Goal: Transaction & Acquisition: Purchase product/service

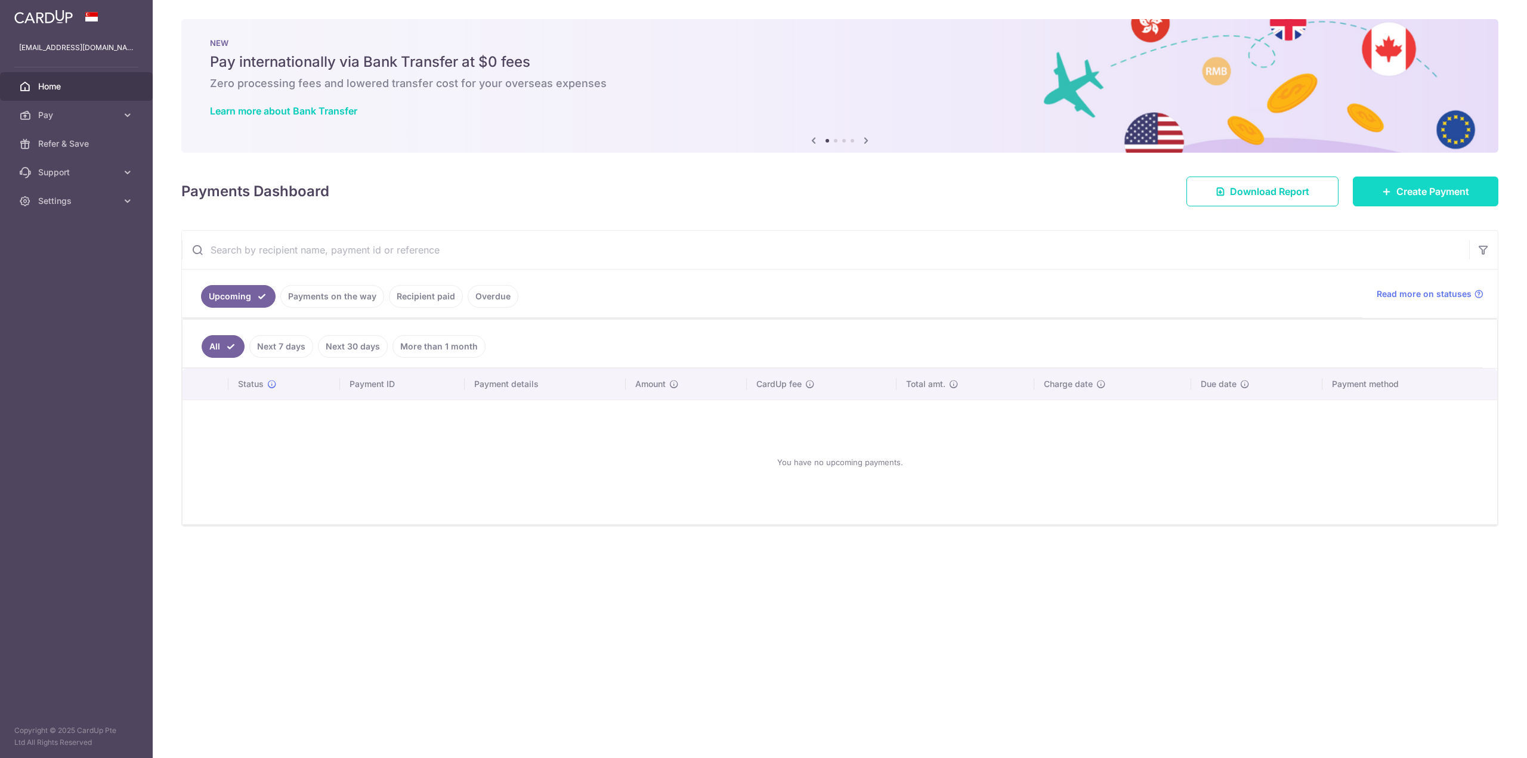
click at [1387, 192] on icon at bounding box center [1387, 192] width 10 height 10
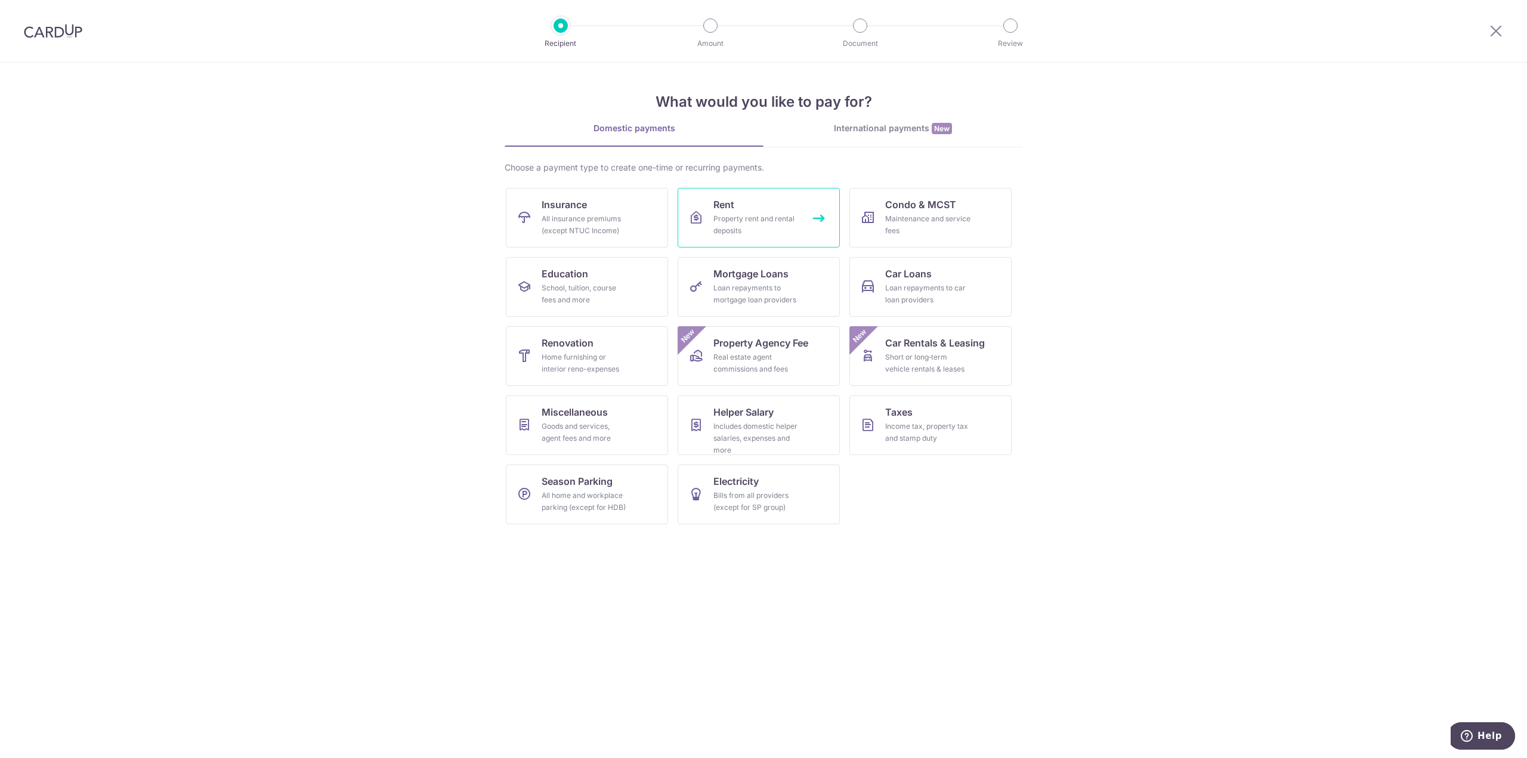
click at [715, 224] on div "Property rent and rental deposits" at bounding box center [757, 225] width 86 height 24
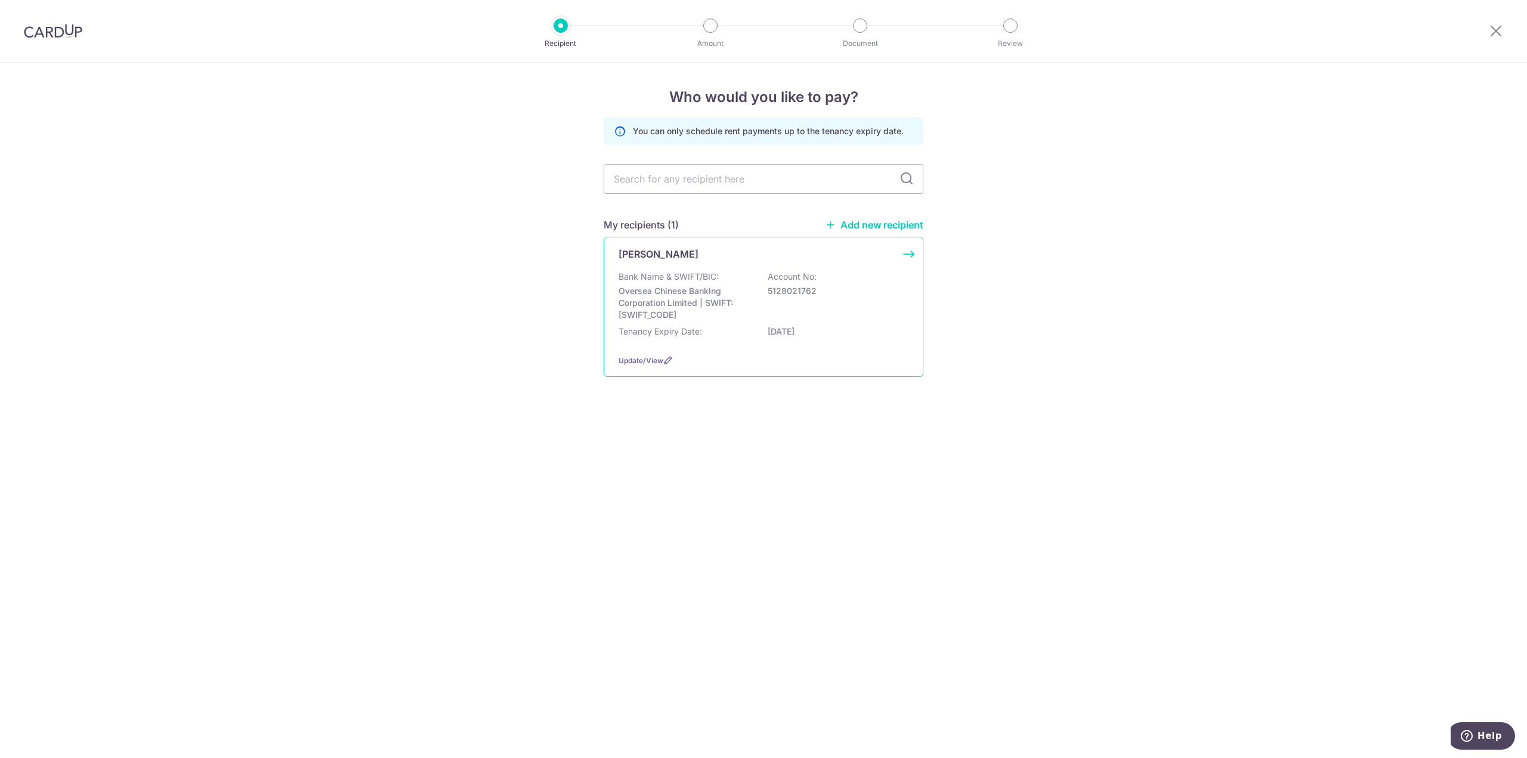
click at [741, 285] on div "Bank Name & SWIFT/BIC: Oversea Chinese Banking Corporation Limited | SWIFT: [SW…" at bounding box center [764, 296] width 290 height 50
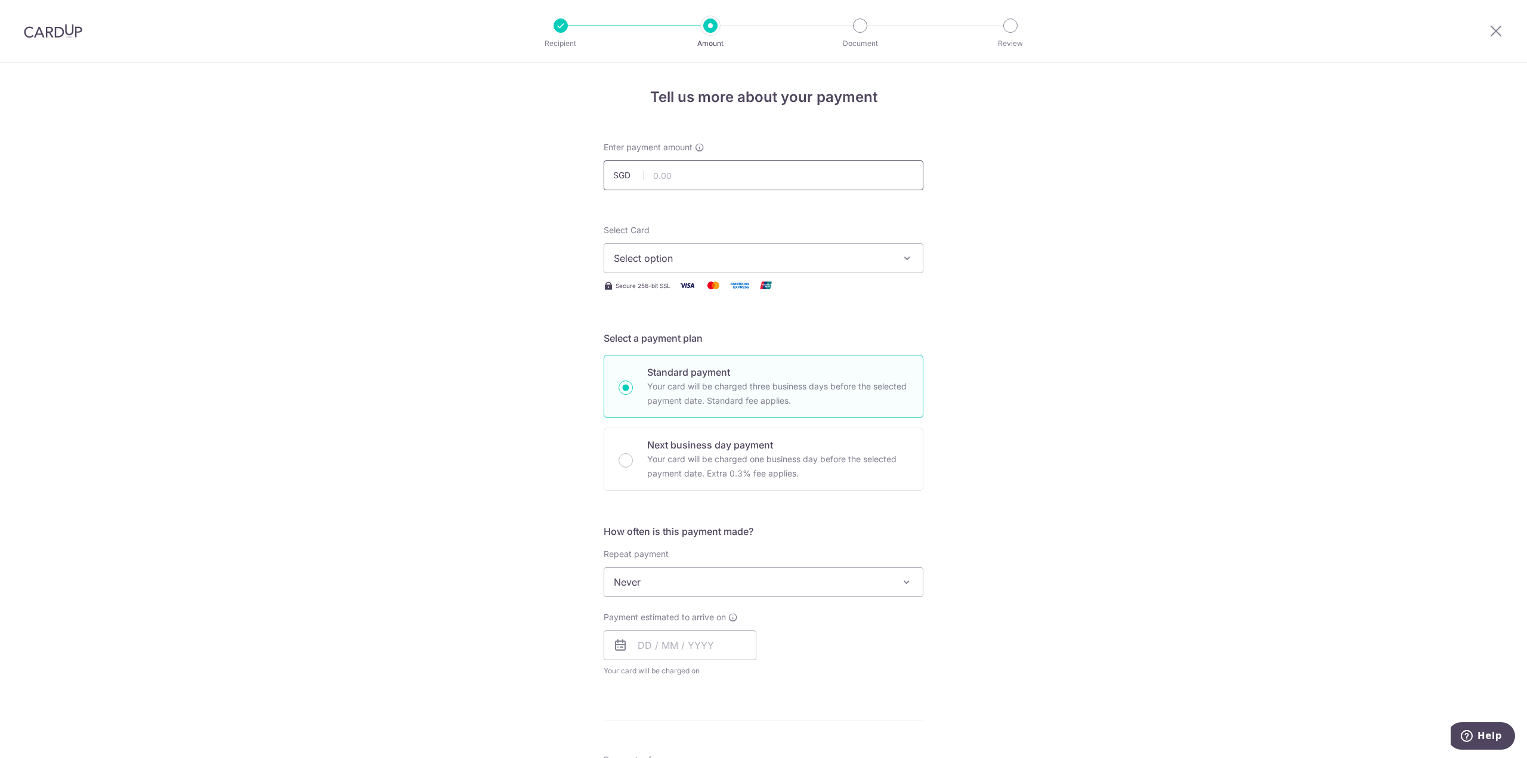
click at [700, 177] on input "text" at bounding box center [764, 175] width 320 height 30
type input "2,100.00"
click at [696, 246] on button "Select option" at bounding box center [764, 258] width 320 height 30
click at [729, 343] on span "**** 0203" at bounding box center [764, 344] width 300 height 14
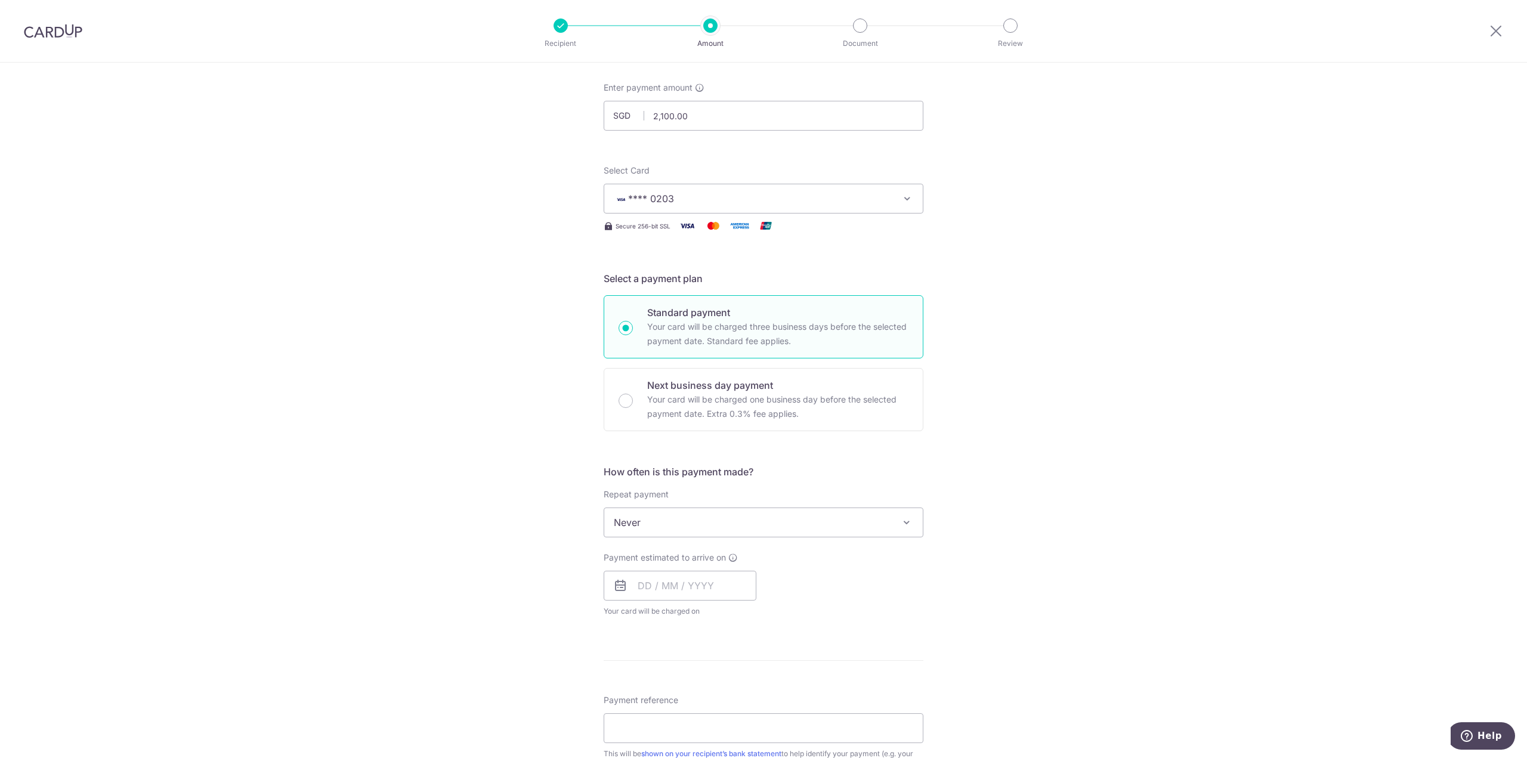
scroll to position [119, 0]
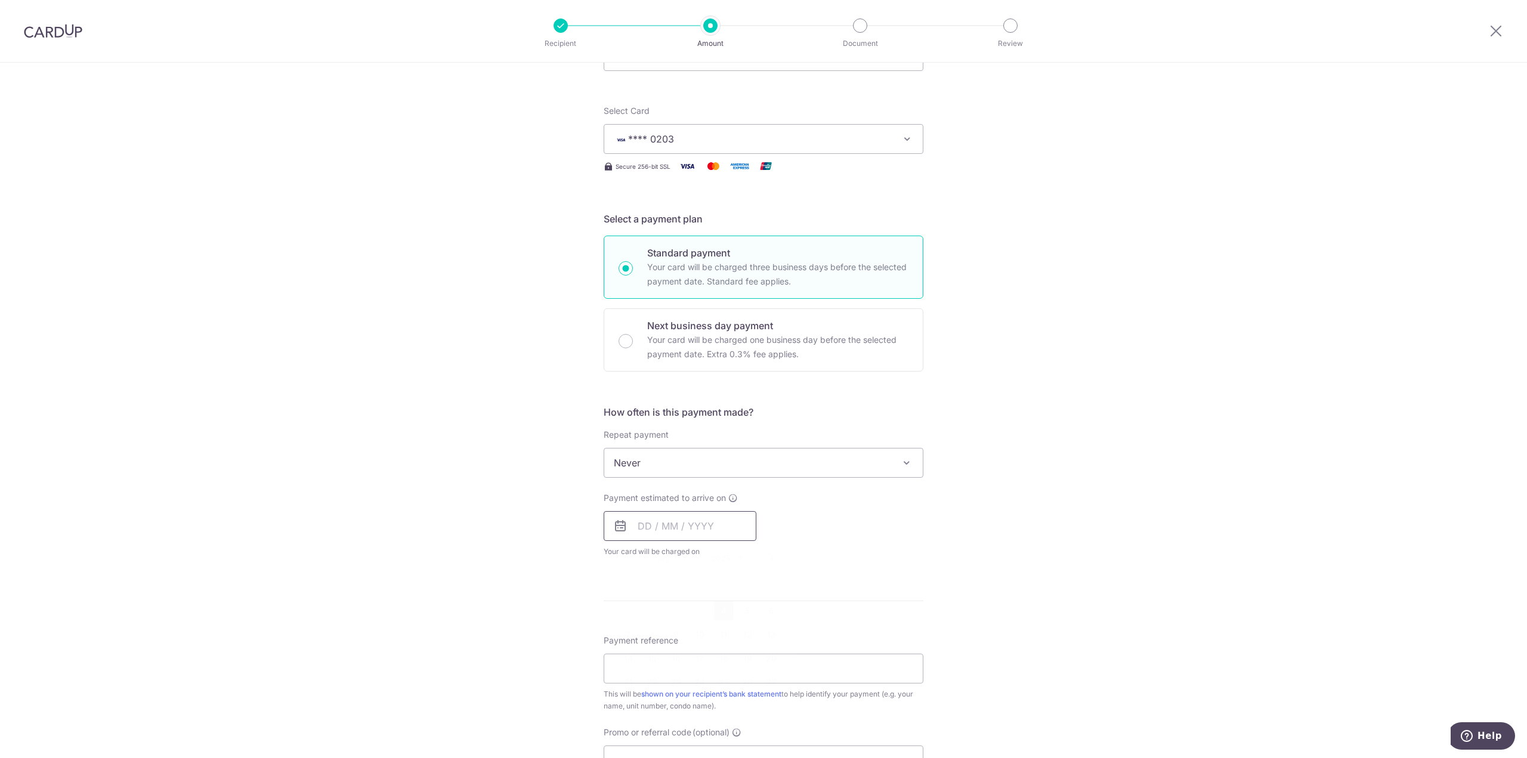
click at [656, 532] on input "text" at bounding box center [680, 526] width 153 height 30
click at [964, 531] on div "Tell us more about your payment Enter payment amount SGD 2,100.00 2100.00 Selec…" at bounding box center [763, 482] width 1527 height 1079
click at [672, 515] on input "text" at bounding box center [680, 526] width 153 height 30
click at [749, 345] on p "Your card will be charged one business day before the selected payment date. Ex…" at bounding box center [777, 347] width 261 height 29
click at [633, 345] on input "Next business day payment Your card will be charged one business day before the…" at bounding box center [626, 341] width 14 height 14
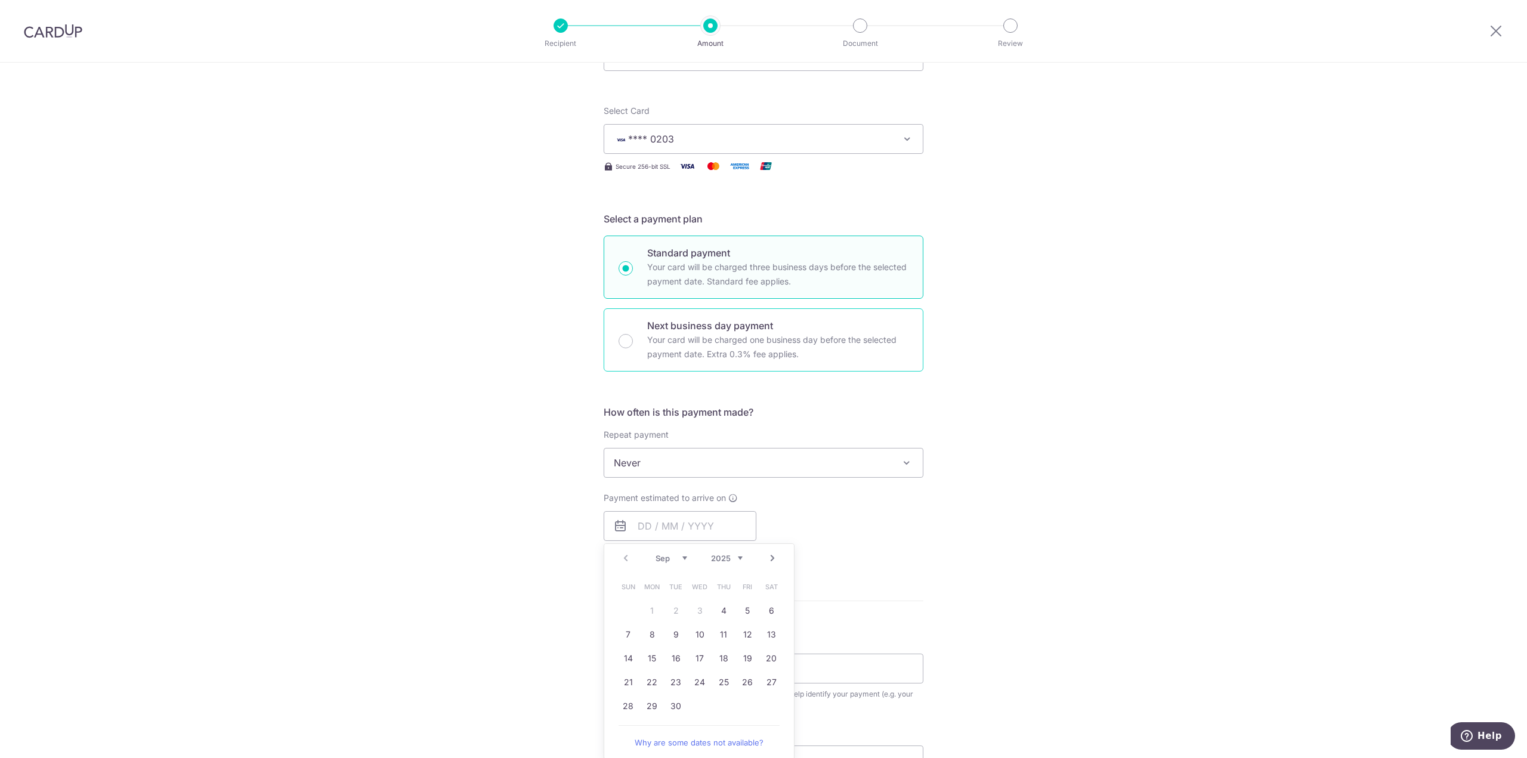
radio input "false"
radio input "true"
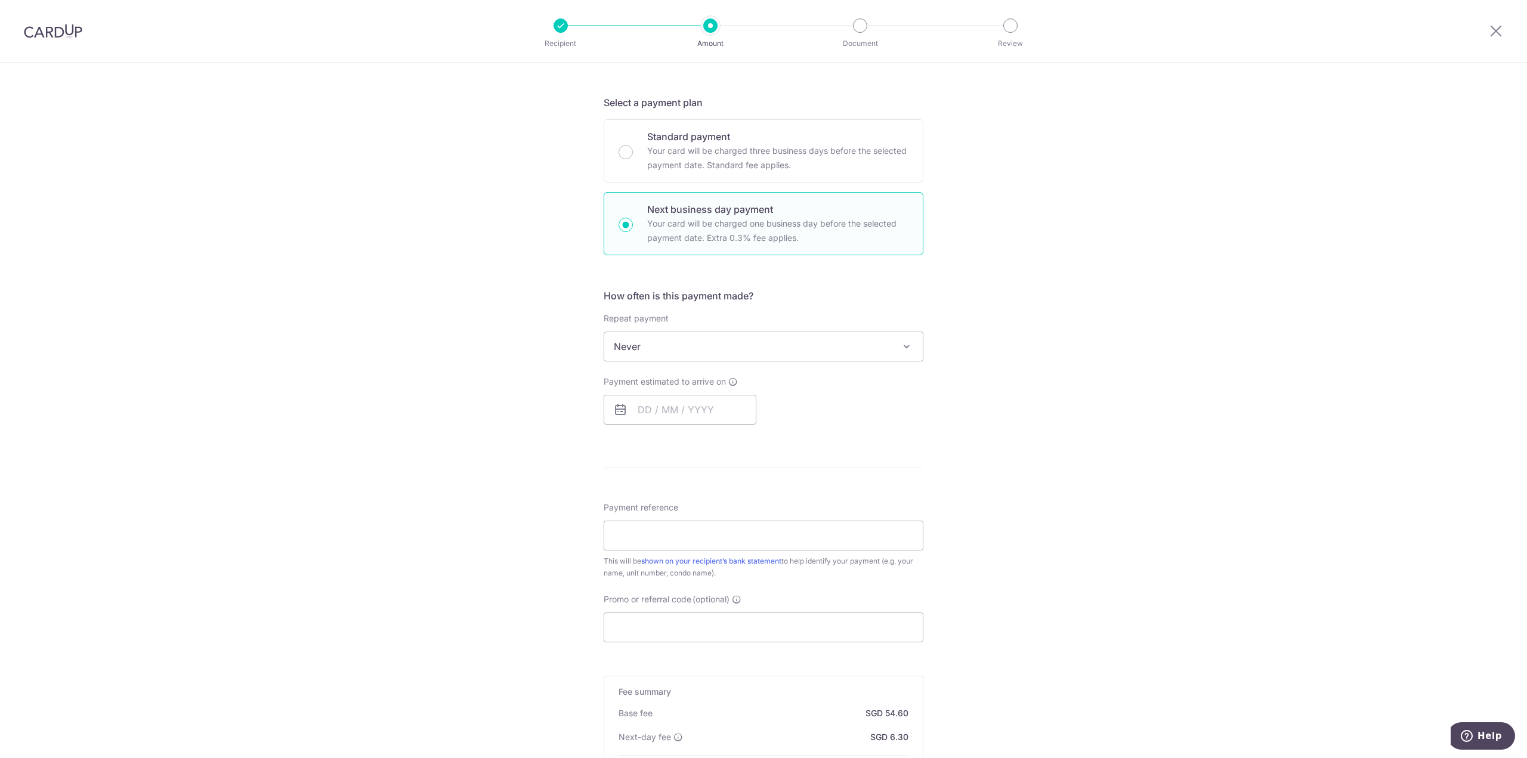
scroll to position [239, 0]
click at [674, 403] on input "text" at bounding box center [680, 407] width 153 height 30
click at [663, 337] on span "Never" at bounding box center [763, 343] width 319 height 29
click at [549, 356] on div "Tell us more about your payment Enter payment amount SGD 2,100.00 2100.00 Selec…" at bounding box center [763, 384] width 1527 height 1120
click at [672, 406] on input "text" at bounding box center [680, 407] width 153 height 30
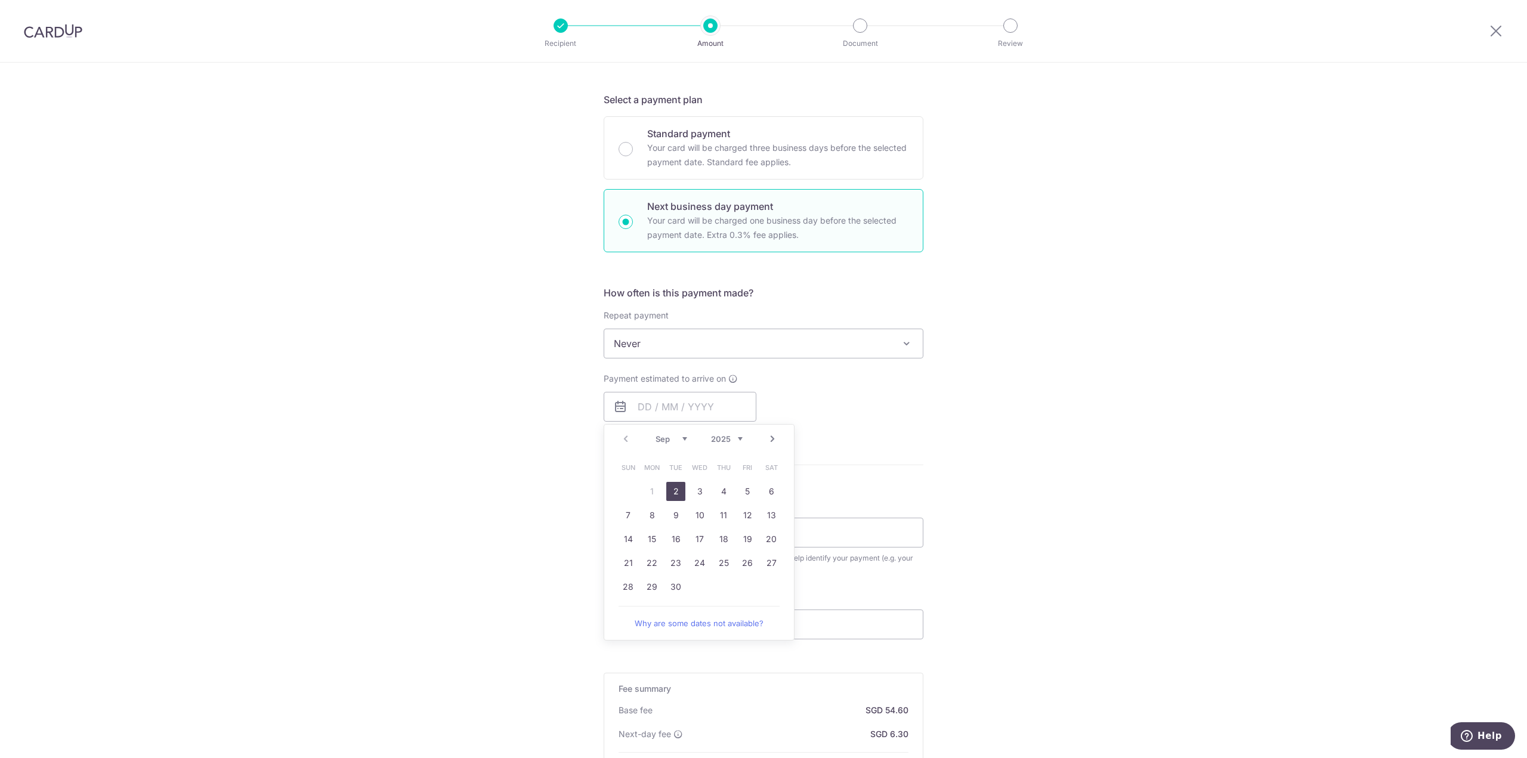
click at [626, 440] on div "Prev Next Sep Oct Nov Dec 2025 2026 2027 2028 2029 2030 2031 2032 2033 2034 2035" at bounding box center [699, 439] width 190 height 29
click at [854, 407] on div "Payment estimated to arrive on Prev Next Sep Oct Nov Dec 2025 2026 2027 2028 20…" at bounding box center [764, 397] width 334 height 49
click at [727, 149] on p "Your card will be charged three business days before the selected payment date.…" at bounding box center [777, 155] width 261 height 29
click at [633, 149] on input "Standard payment Your card will be charged three business days before the selec…" at bounding box center [626, 149] width 14 height 14
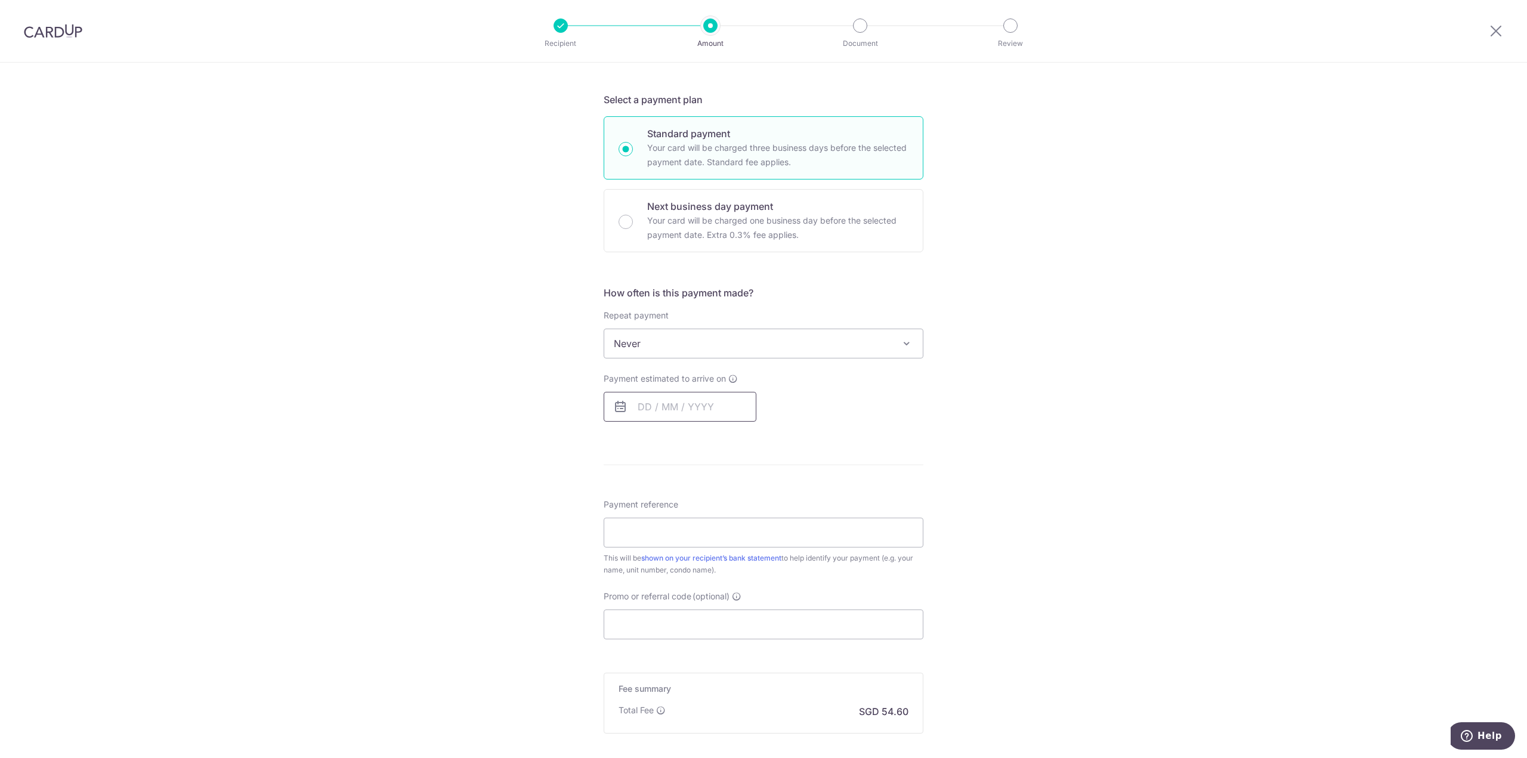
click at [704, 408] on input "text" at bounding box center [680, 407] width 153 height 30
click at [782, 196] on div "Next business day payment Your card will be charged one business day before the…" at bounding box center [764, 220] width 320 height 63
radio input "false"
radio input "true"
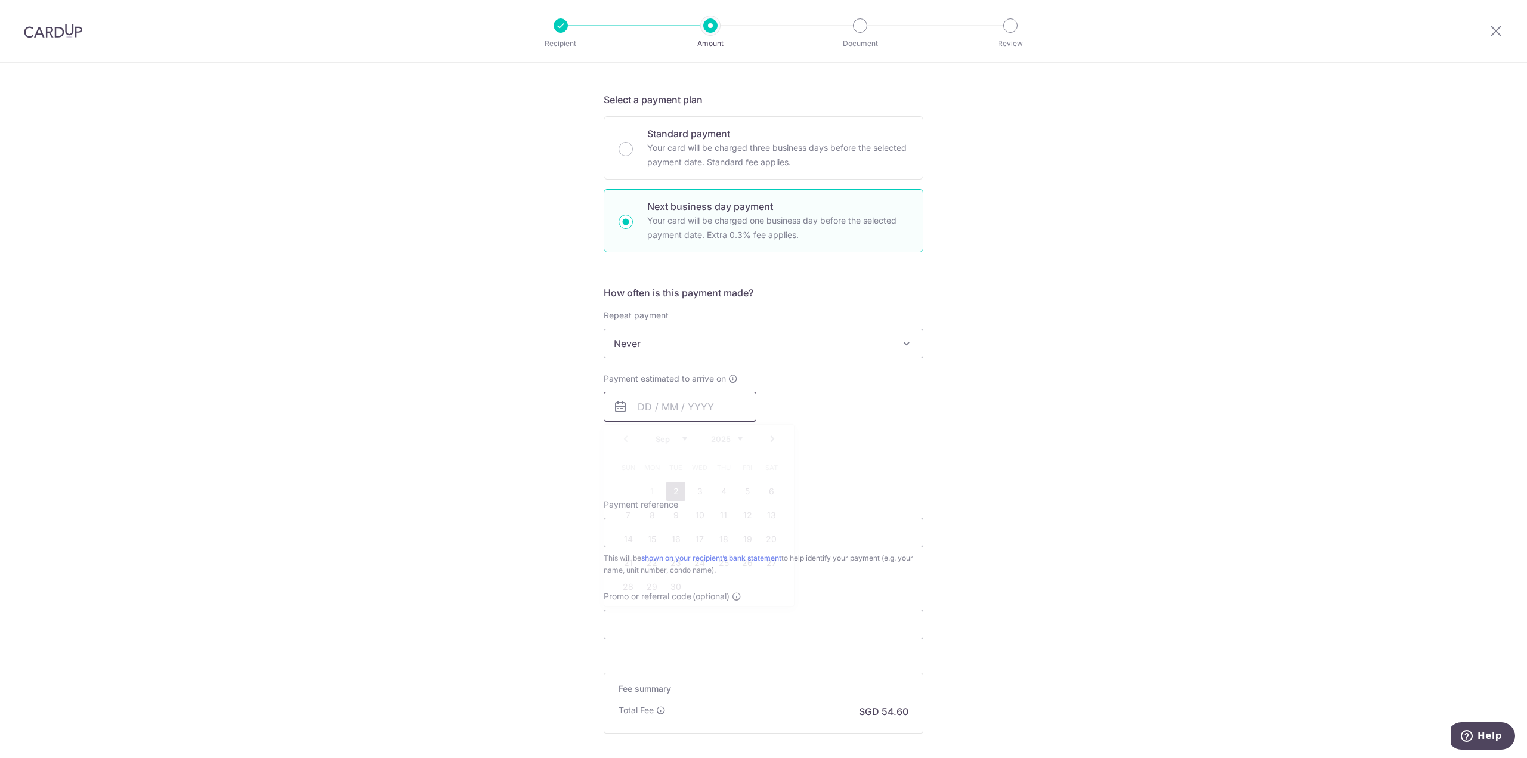
click at [709, 413] on input "text" at bounding box center [680, 407] width 153 height 30
click at [693, 145] on p "Your card will be charged three business days before the selected payment date.…" at bounding box center [777, 155] width 261 height 29
click at [633, 145] on input "Standard payment Your card will be charged three business days before the selec…" at bounding box center [626, 149] width 14 height 14
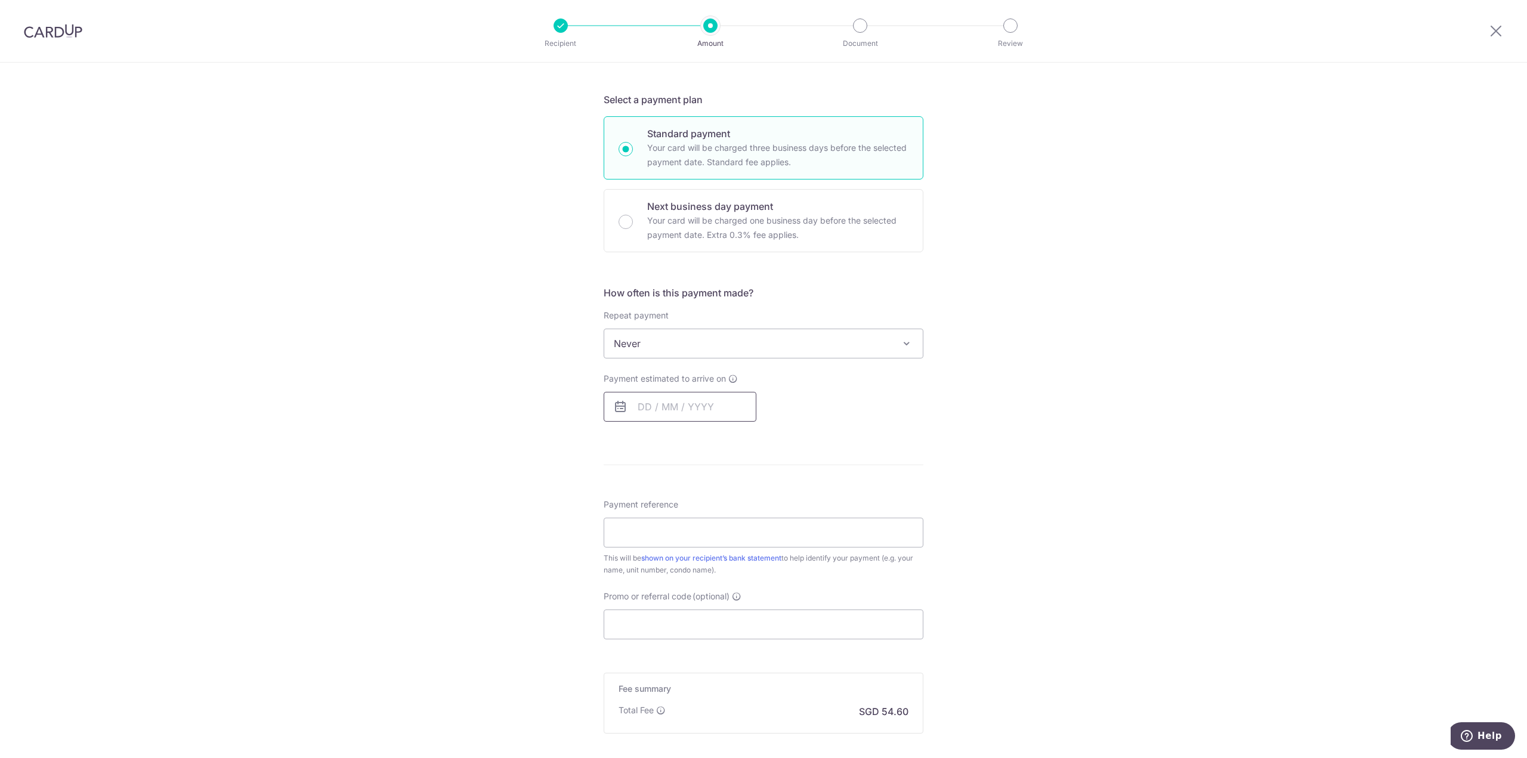
click at [692, 412] on input "text" at bounding box center [680, 407] width 153 height 30
click at [693, 202] on p "Next business day payment" at bounding box center [777, 206] width 261 height 14
click at [633, 215] on input "Next business day payment Your card will be charged one business day before the…" at bounding box center [626, 222] width 14 height 14
radio input "false"
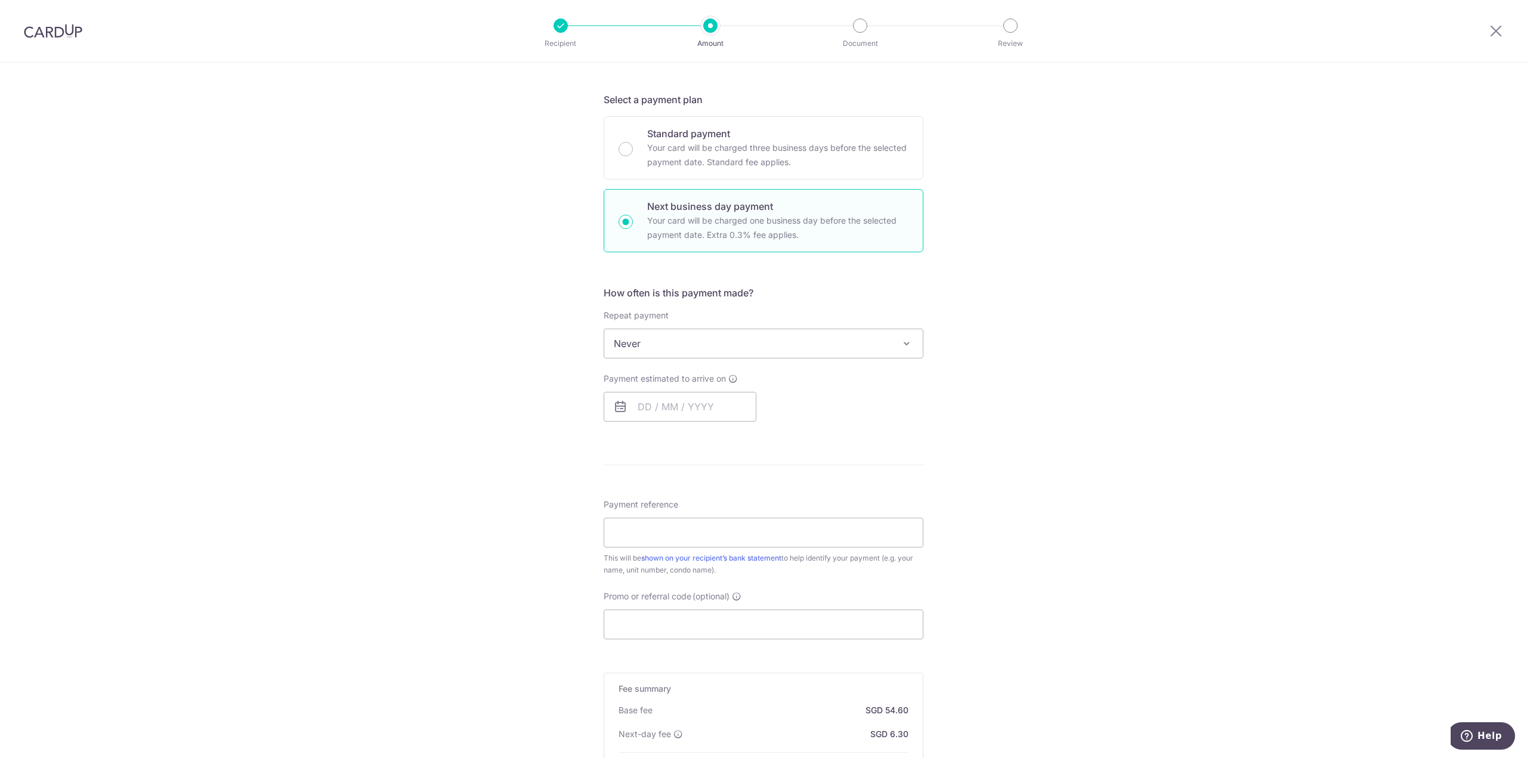
click at [693, 211] on p "Next business day payment" at bounding box center [777, 206] width 261 height 14
click at [633, 215] on input "Next business day payment Your card will be charged one business day before the…" at bounding box center [626, 222] width 14 height 14
radio input "true"
click at [691, 409] on input "text" at bounding box center [680, 407] width 153 height 30
click at [668, 494] on link "2" at bounding box center [675, 491] width 19 height 19
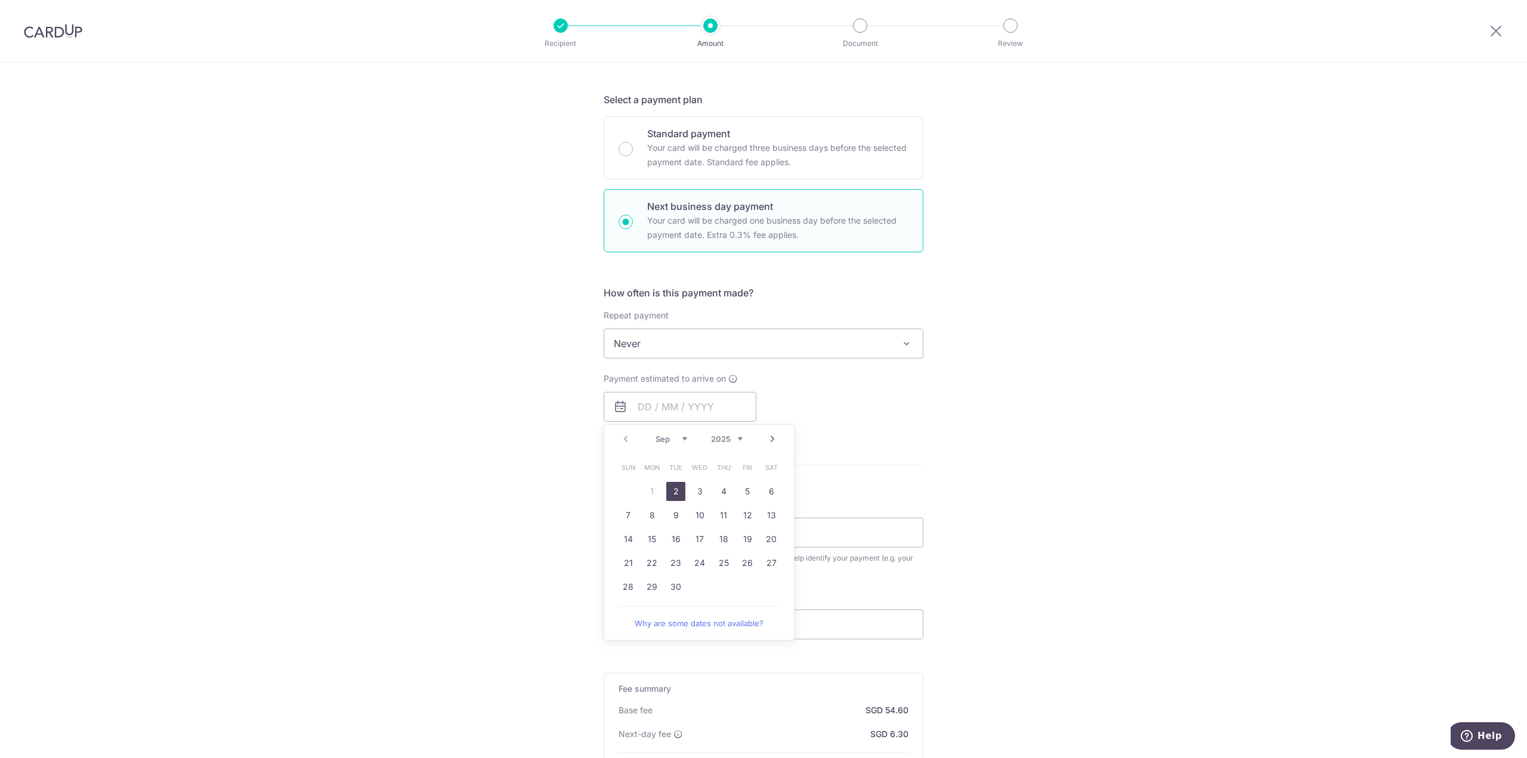
type input "[DATE]"
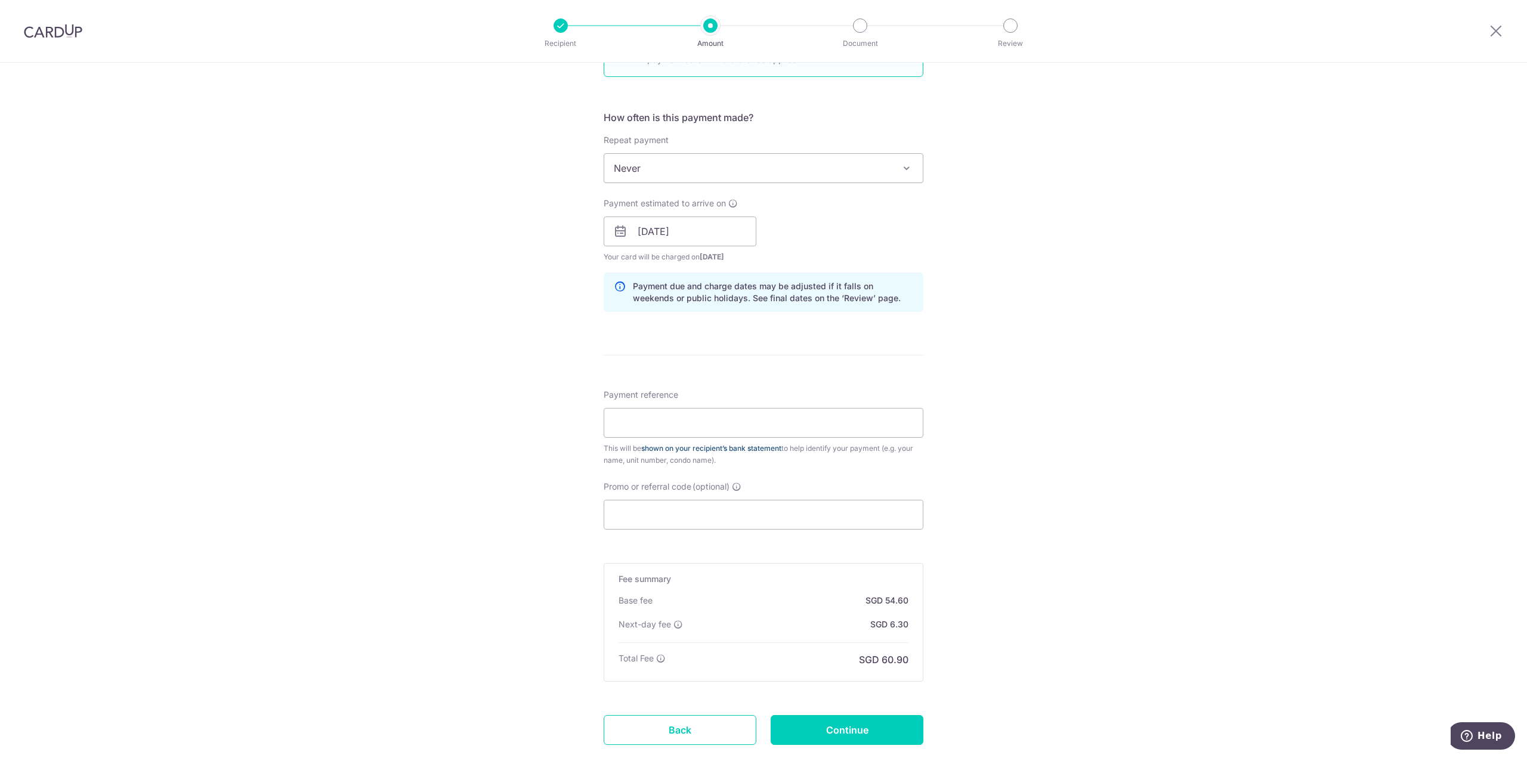
scroll to position [418, 0]
click at [677, 514] on input "Promo or referral code (optional)" at bounding box center [764, 511] width 320 height 30
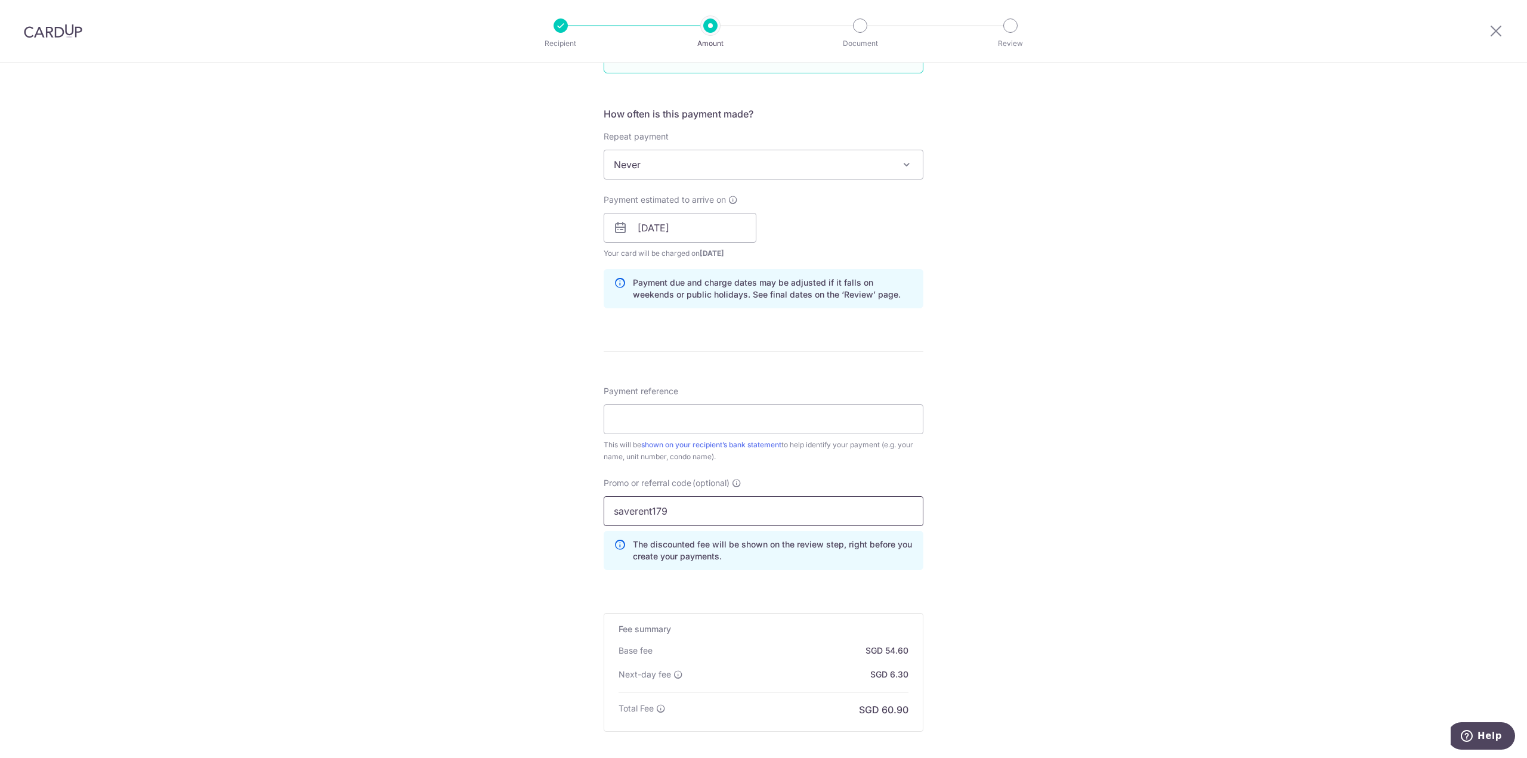
type input "saverent179"
click at [1021, 520] on div "Tell us more about your payment Enter payment amount SGD 2,100.00 2100.00 Selec…" at bounding box center [763, 265] width 1527 height 1240
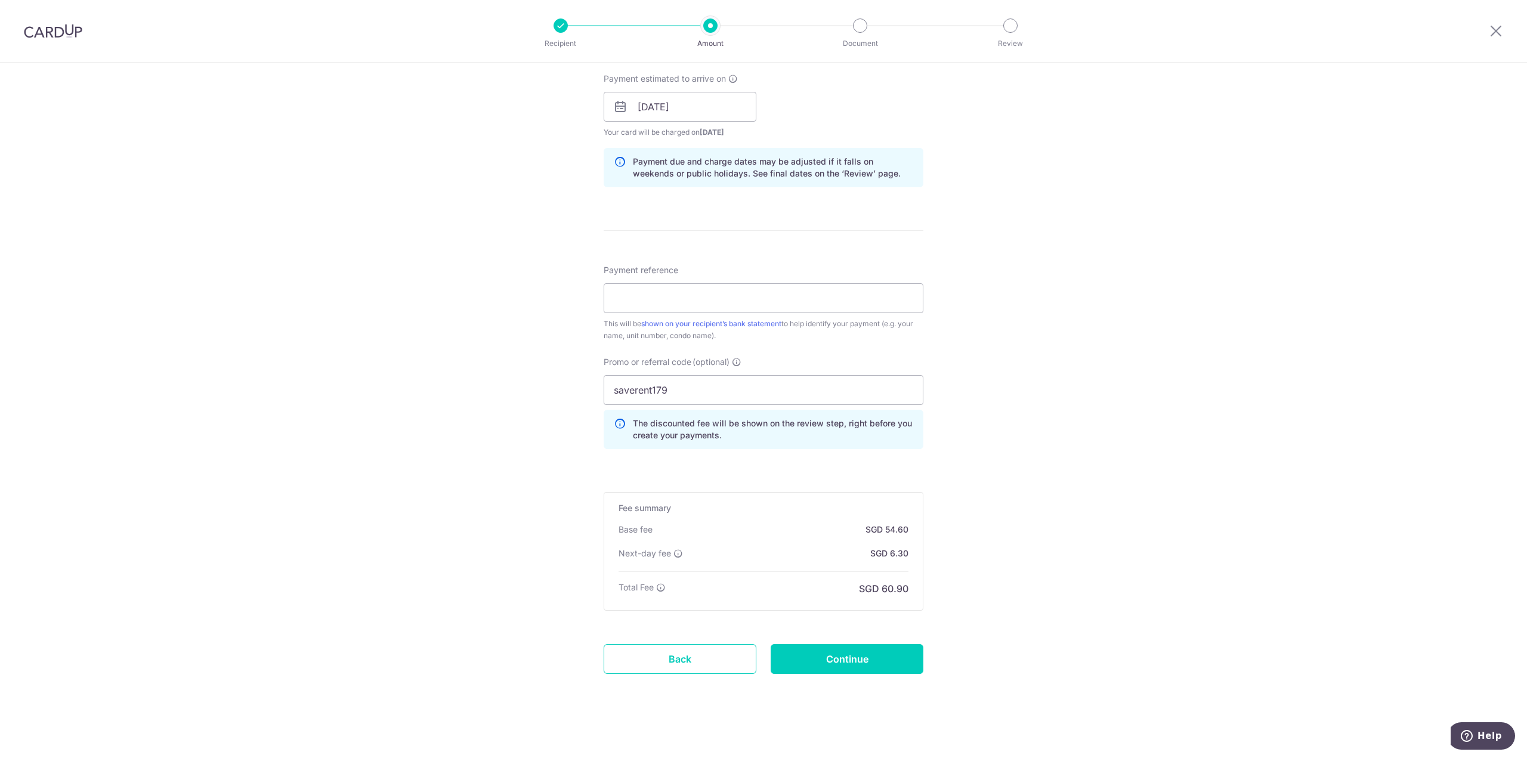
scroll to position [544, 0]
click at [864, 662] on input "Continue" at bounding box center [847, 654] width 153 height 30
type input "Create Schedule"
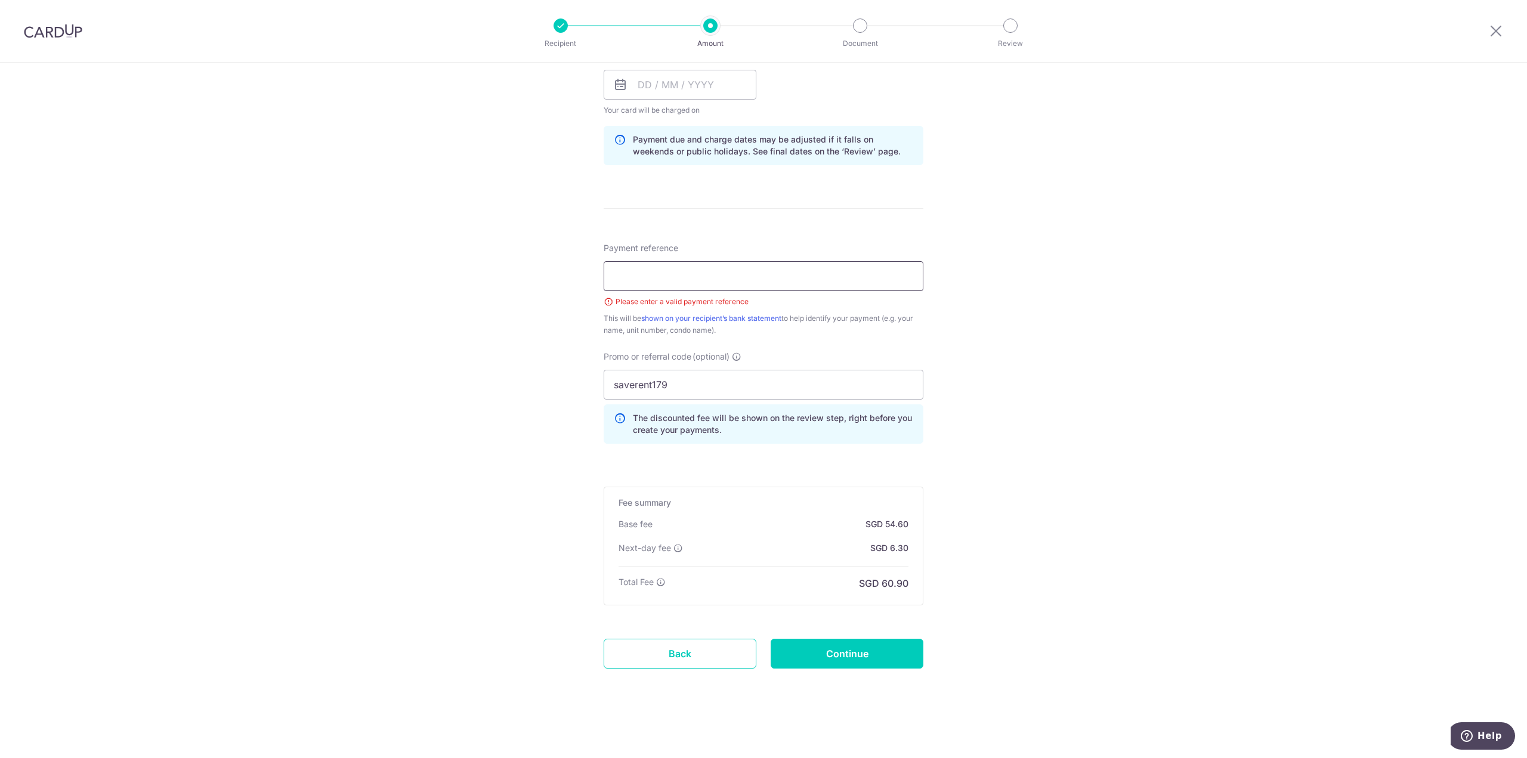
click at [653, 276] on input "Payment reference" at bounding box center [764, 276] width 320 height 30
type input "Aug RAent"
drag, startPoint x: 706, startPoint y: 280, endPoint x: 554, endPoint y: 275, distance: 151.6
click at [554, 275] on div "Tell us more about your payment Enter payment amount SGD 2,100.00 2100.00 Selec…" at bounding box center [763, 130] width 1527 height 1257
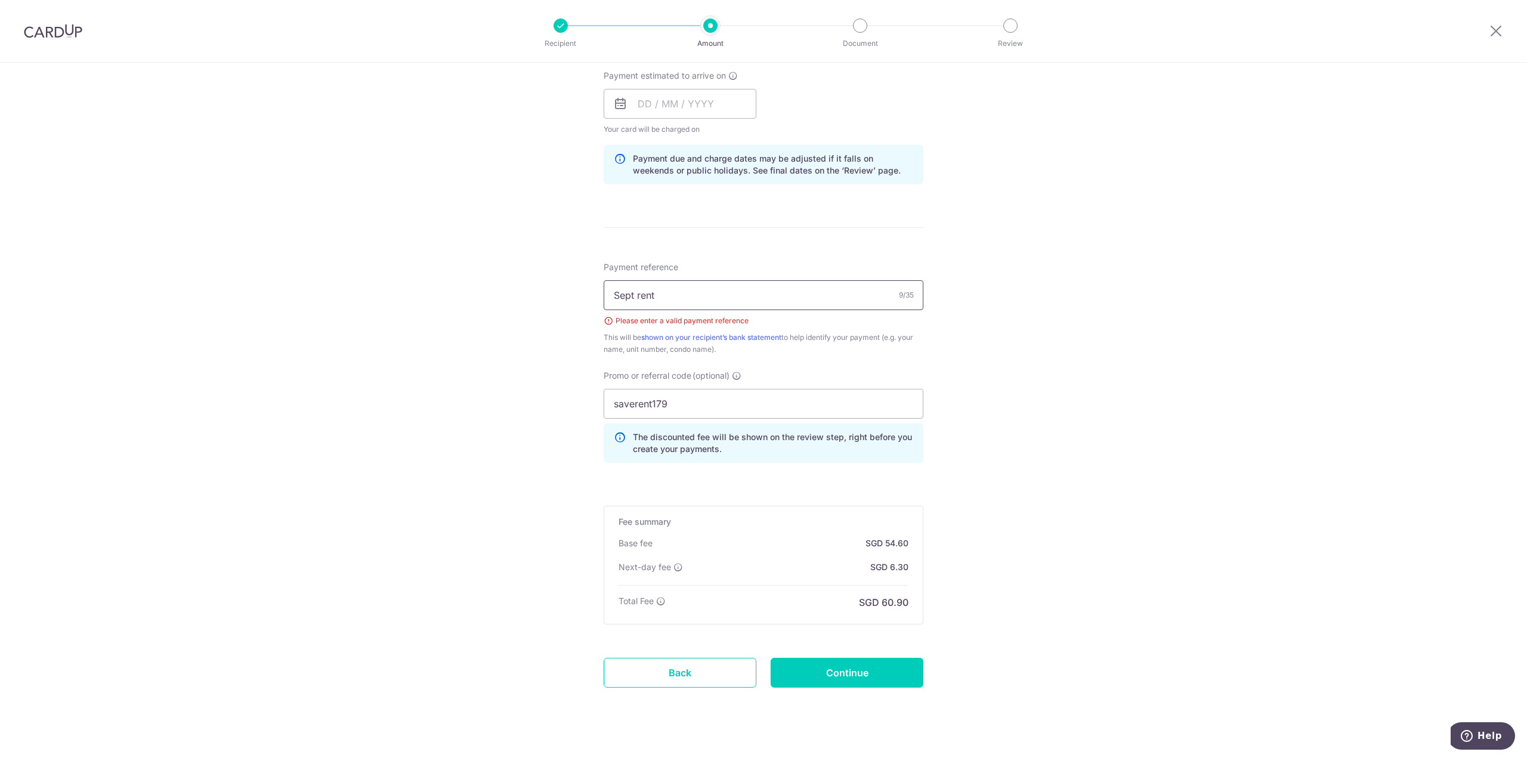
scroll to position [561, 0]
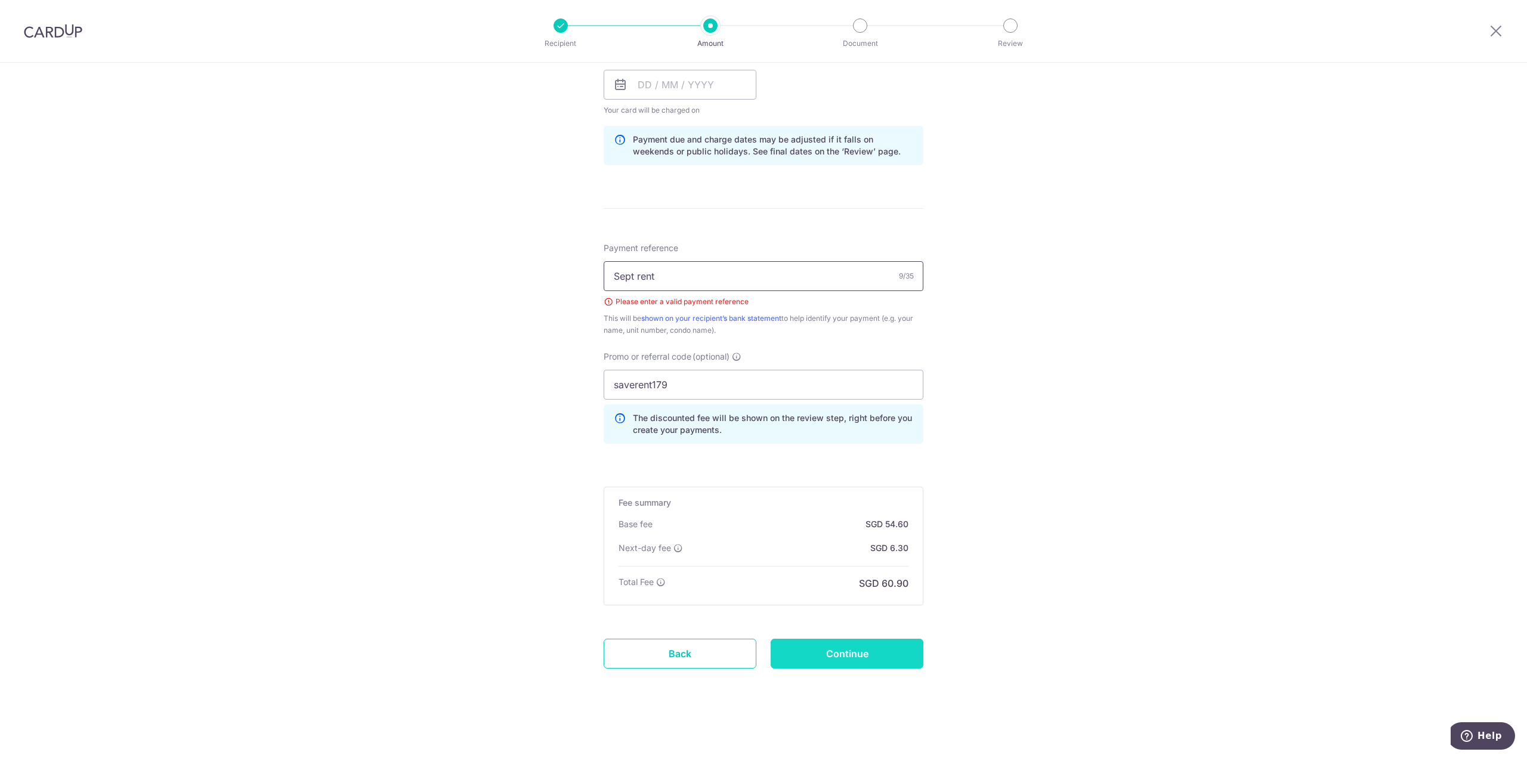
type input "Sept rent"
click at [886, 662] on input "Continue" at bounding box center [847, 654] width 153 height 30
type input "Create Schedule"
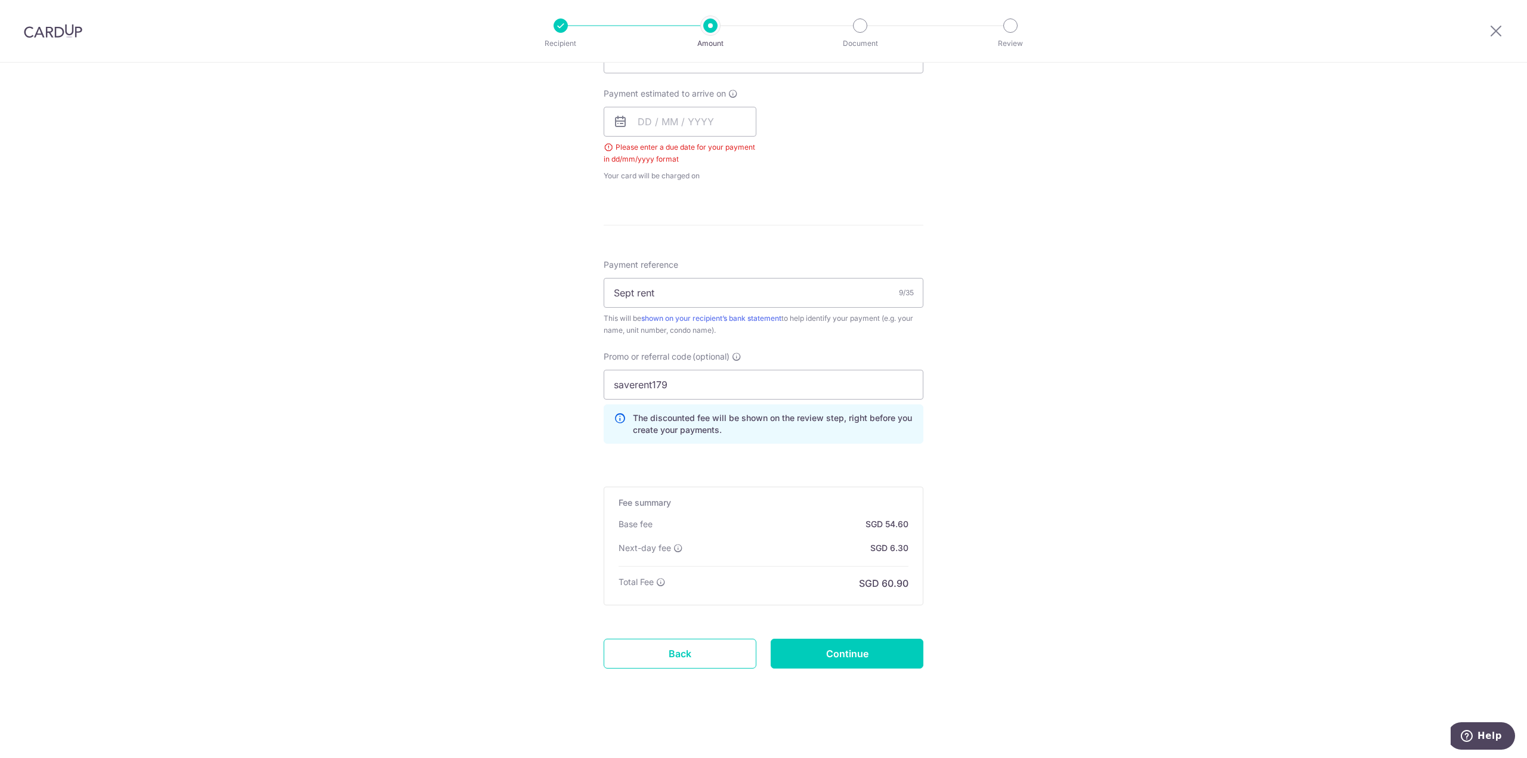
scroll to position [226, 0]
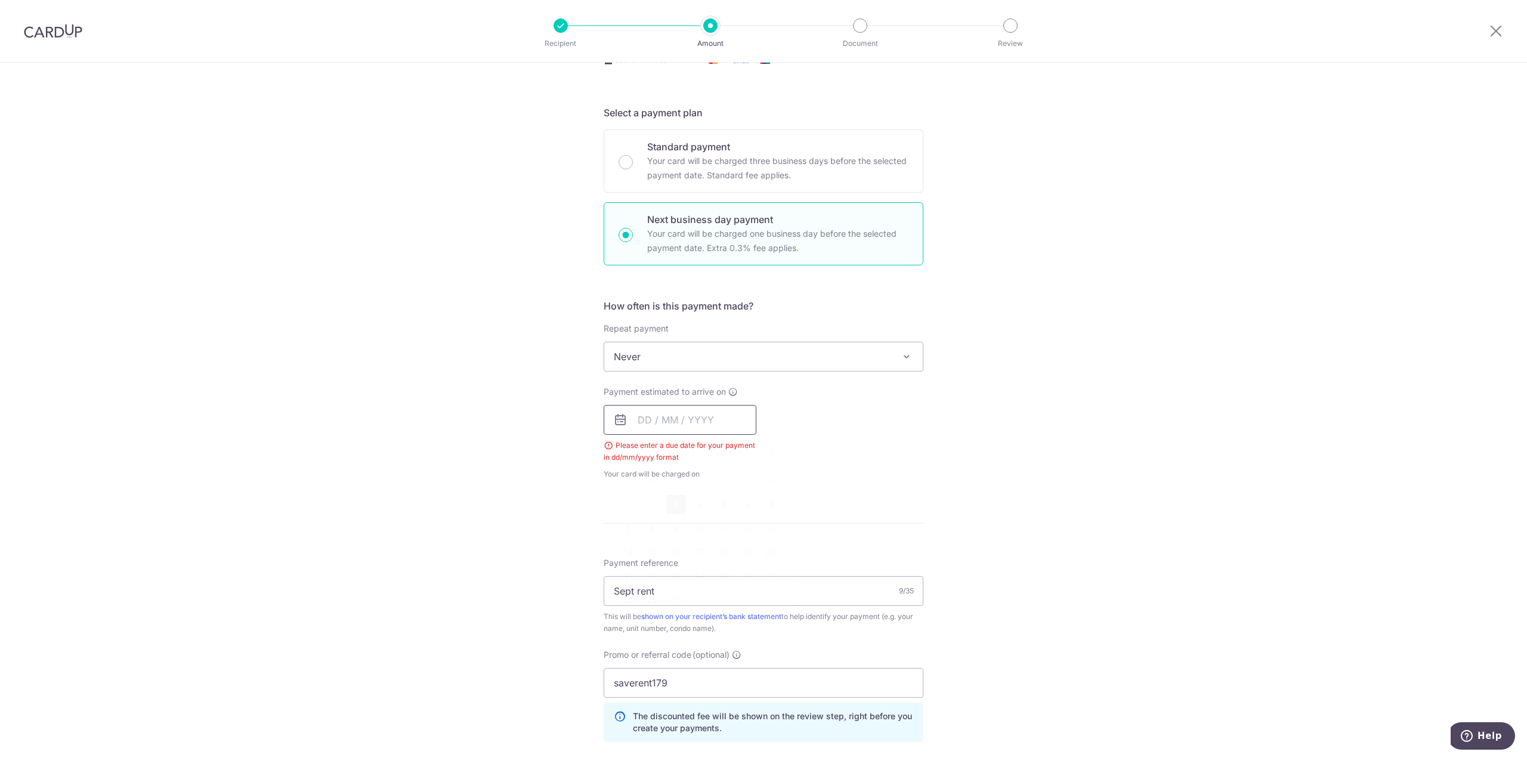
click at [671, 417] on input "text" at bounding box center [680, 420] width 153 height 30
click at [593, 481] on div "Tell us more about your payment Enter payment amount SGD 2,100.00 2100.00 Selec…" at bounding box center [763, 447] width 1527 height 1220
click at [673, 431] on input "text" at bounding box center [680, 420] width 153 height 30
click at [675, 510] on link "2" at bounding box center [675, 504] width 19 height 19
type input "[DATE]"
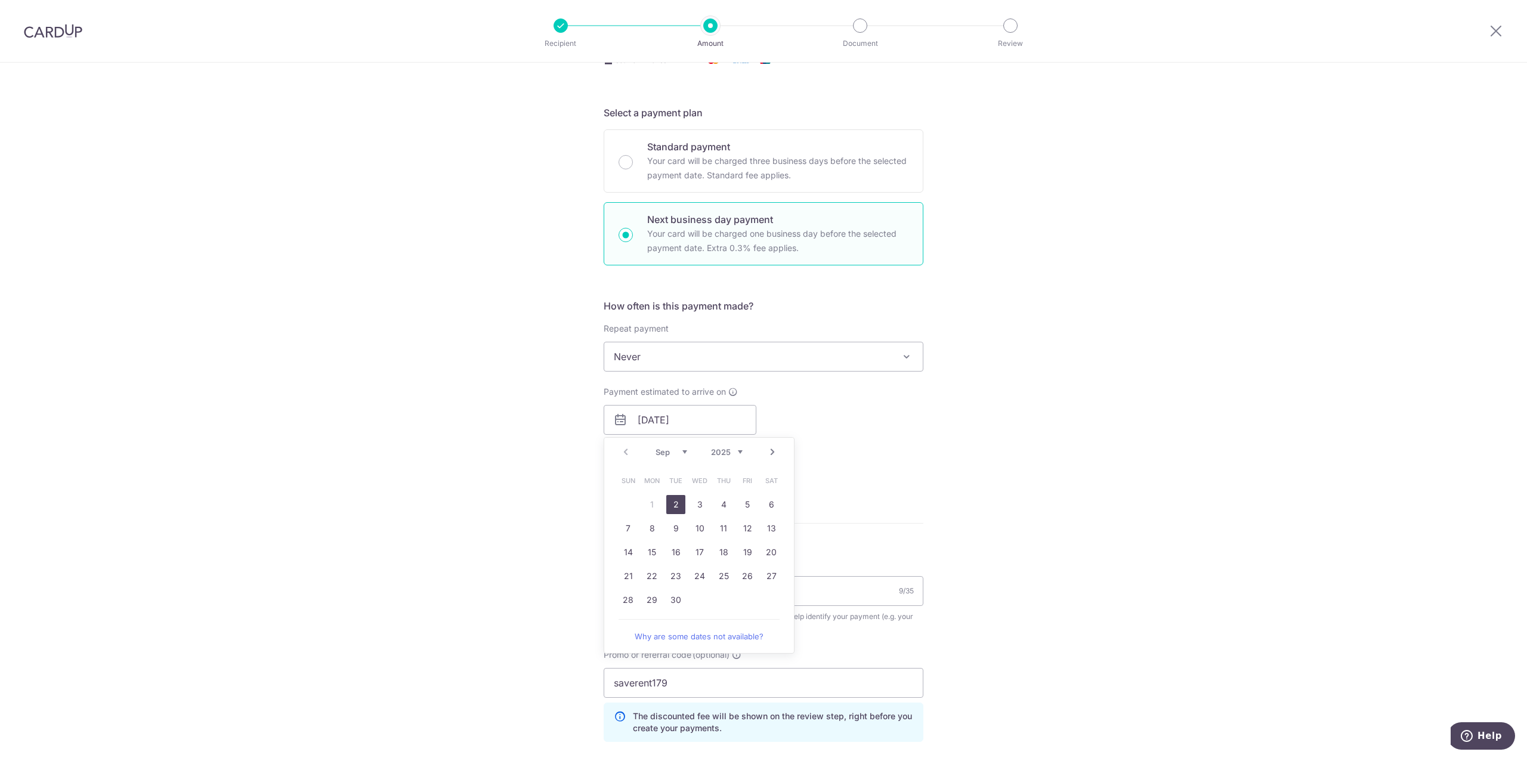
click at [955, 490] on div "Tell us more about your payment Enter payment amount SGD 2,100.00 2100.00 Selec…" at bounding box center [763, 447] width 1527 height 1220
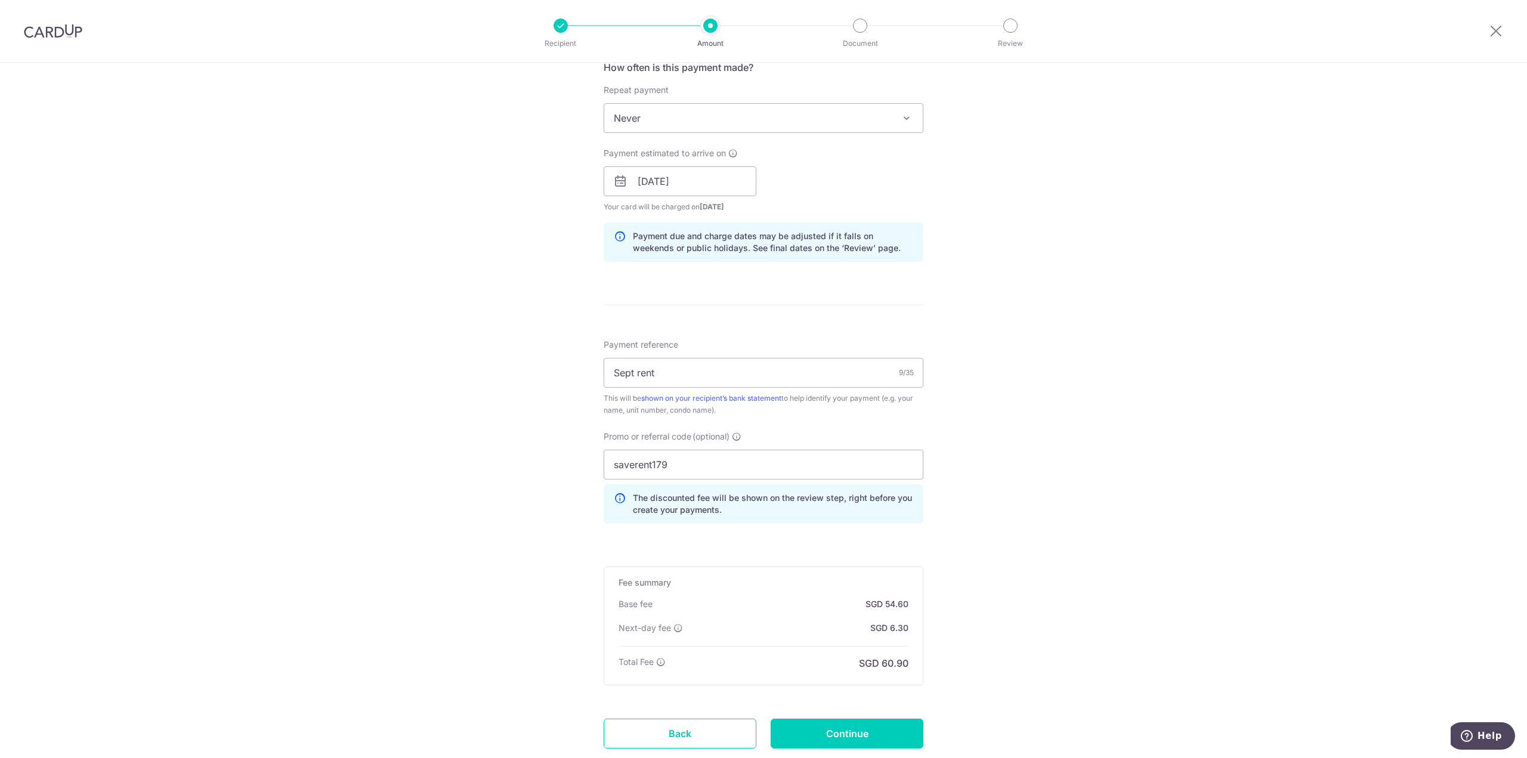
scroll to position [544, 0]
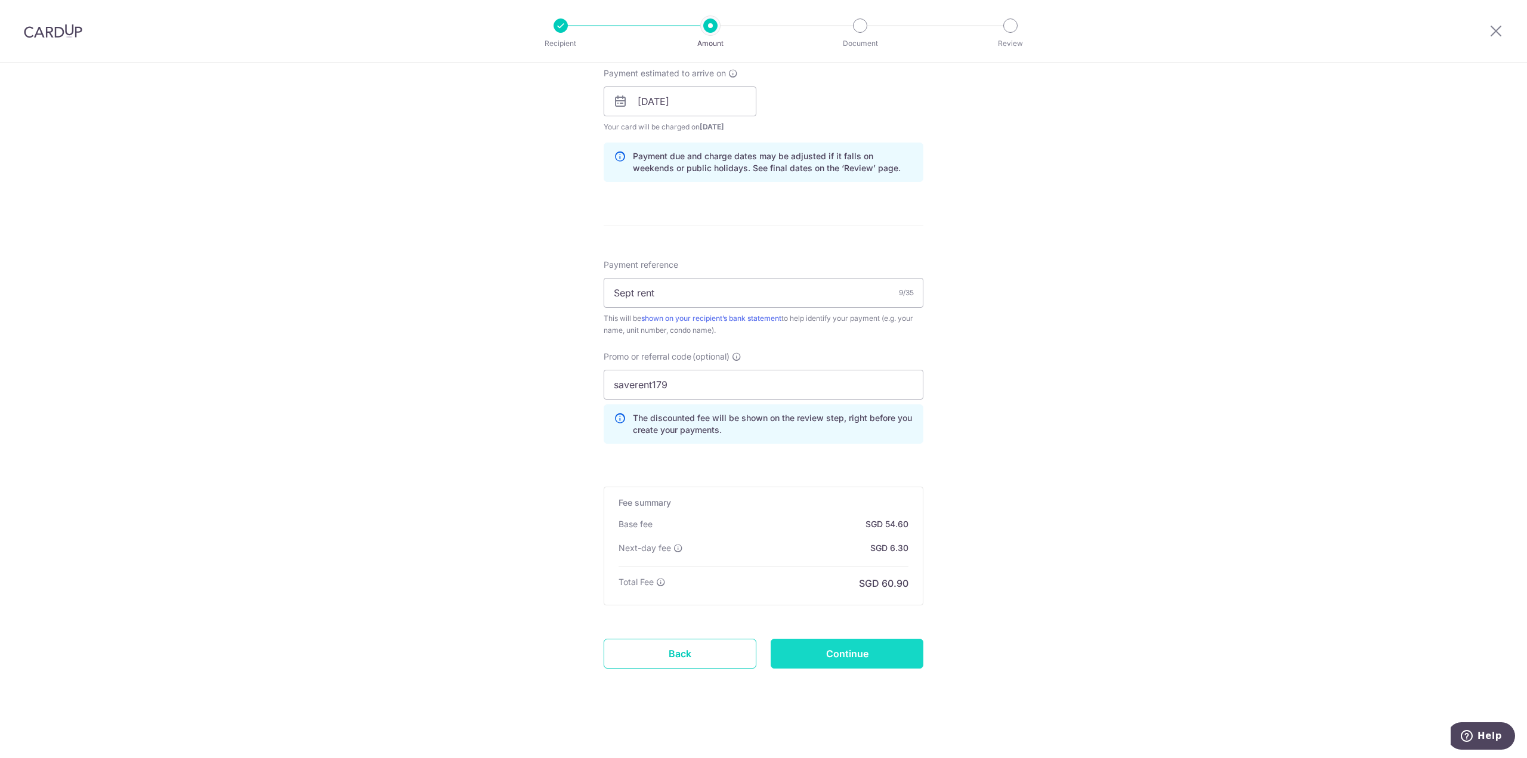
click at [884, 655] on input "Continue" at bounding box center [847, 654] width 153 height 30
type input "Create Schedule"
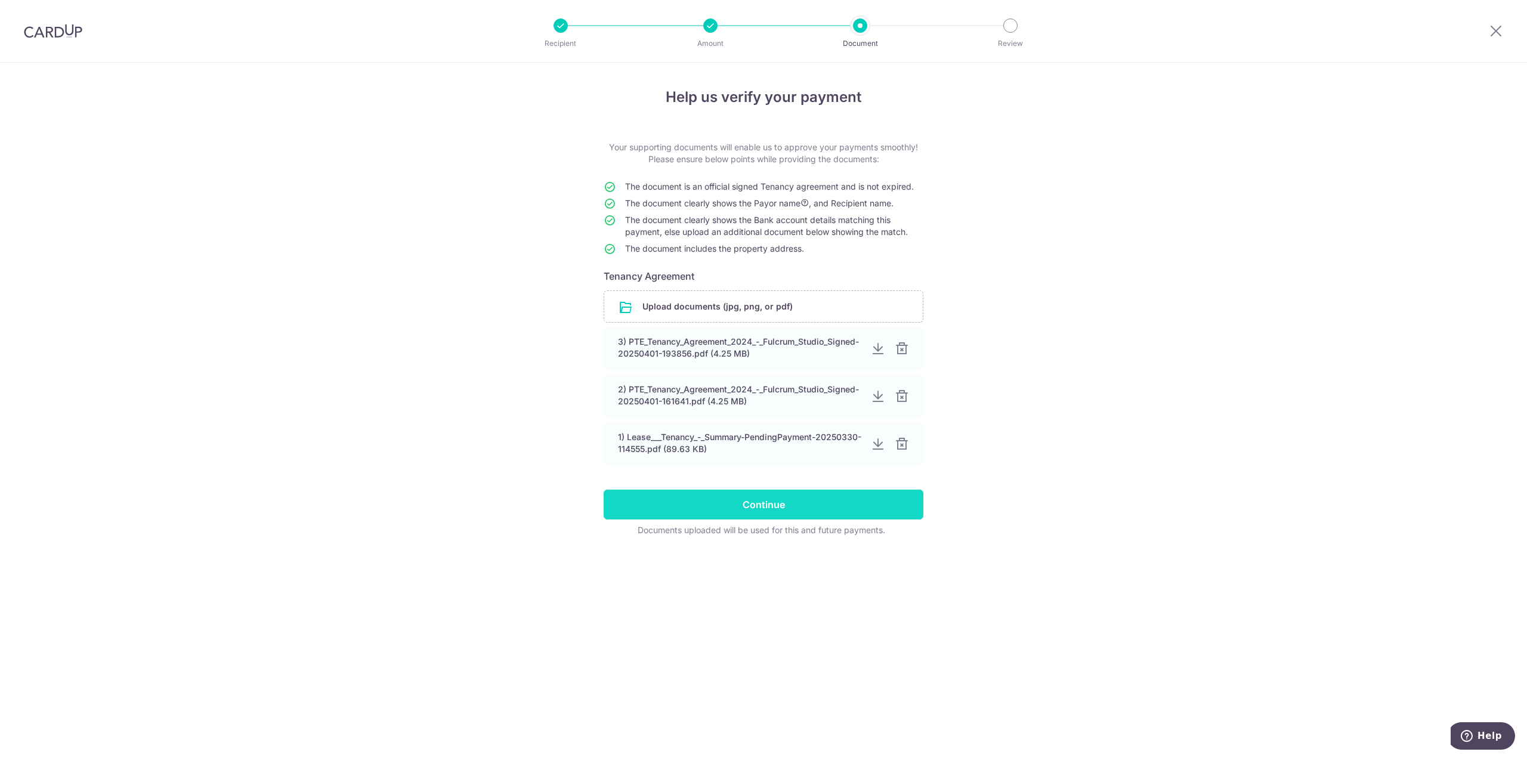
click at [892, 502] on input "Continue" at bounding box center [764, 505] width 320 height 30
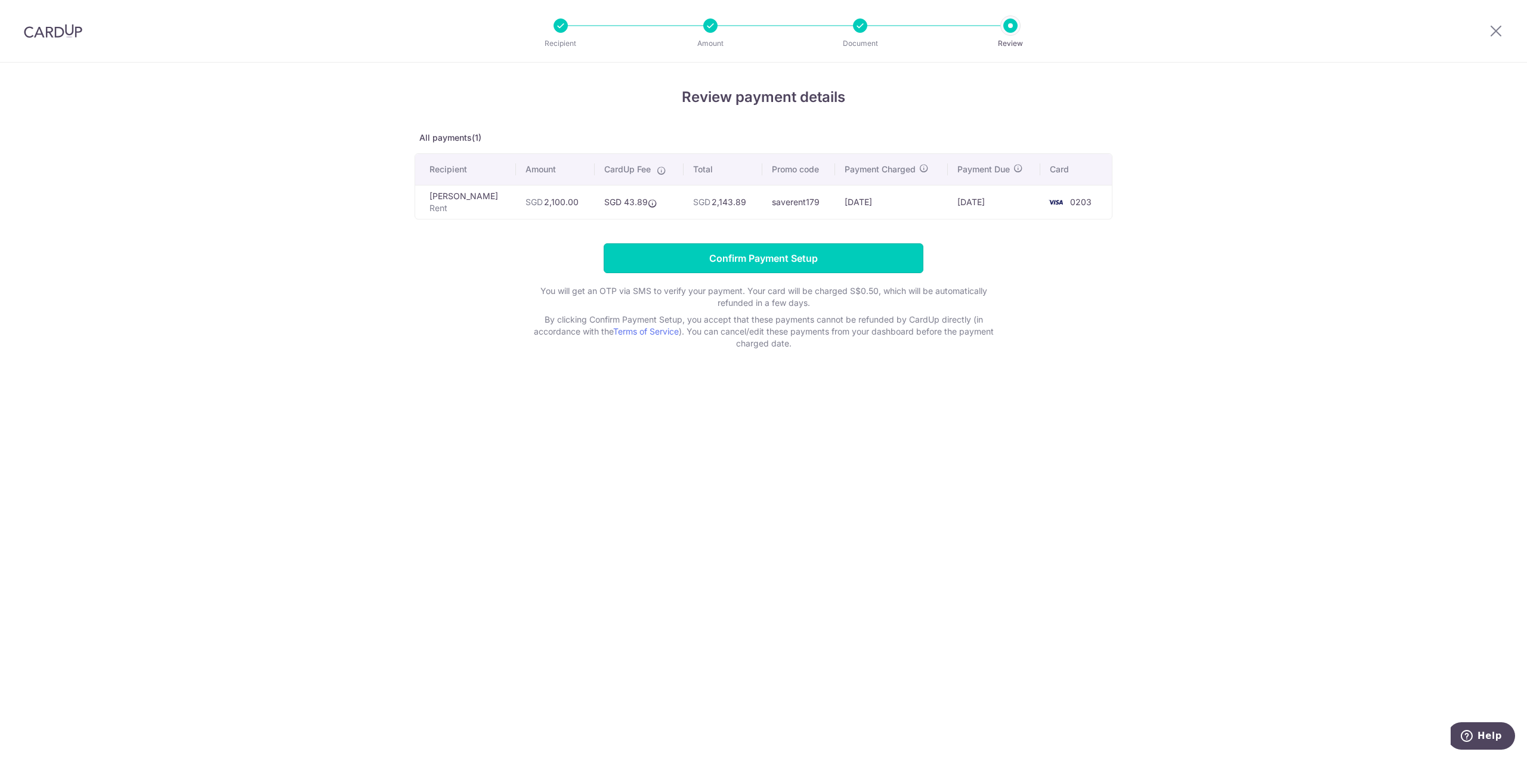
click at [759, 255] on input "Confirm Payment Setup" at bounding box center [764, 258] width 320 height 30
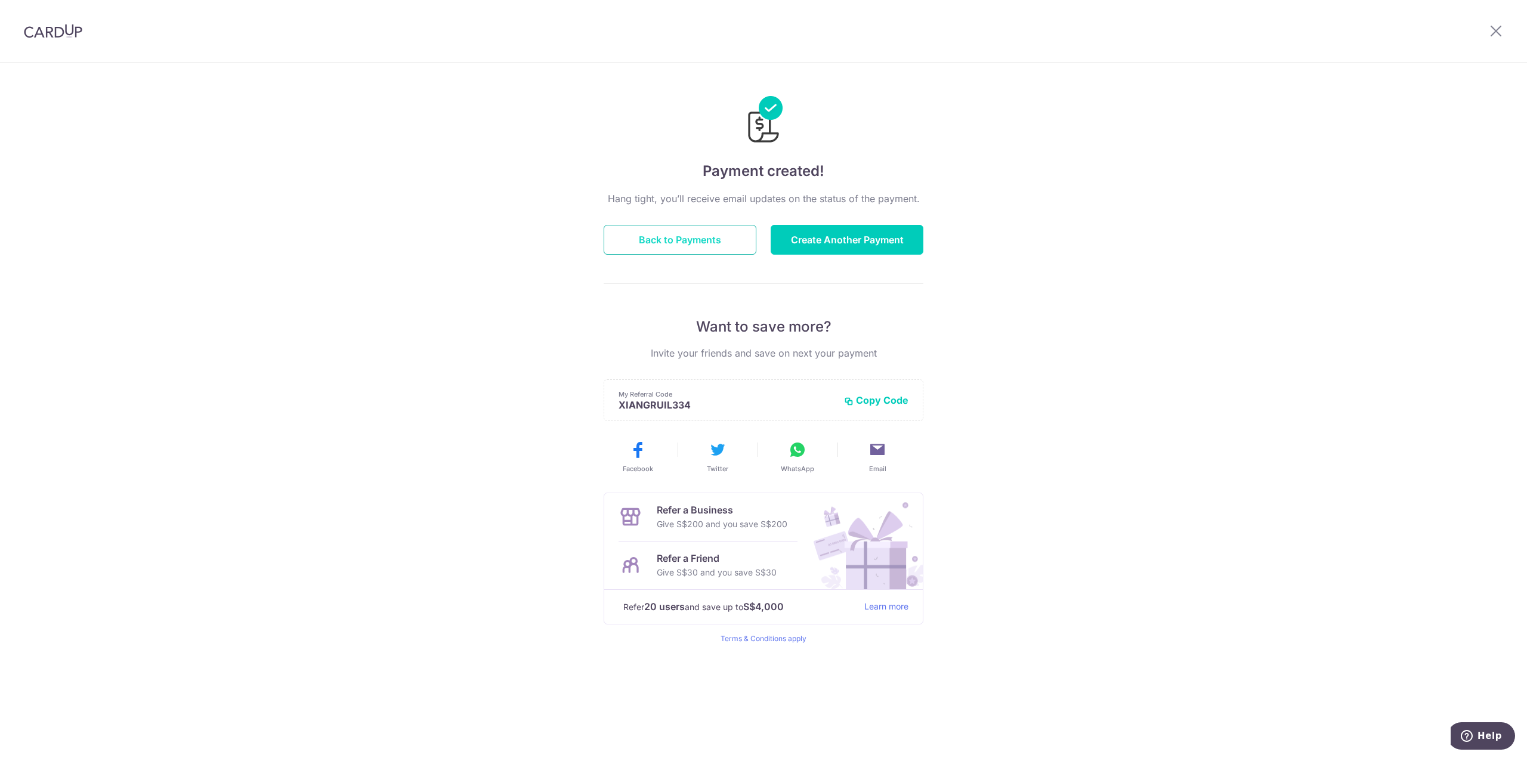
click at [708, 236] on button "Back to Payments" at bounding box center [680, 240] width 153 height 30
